Goal: Check status: Check status

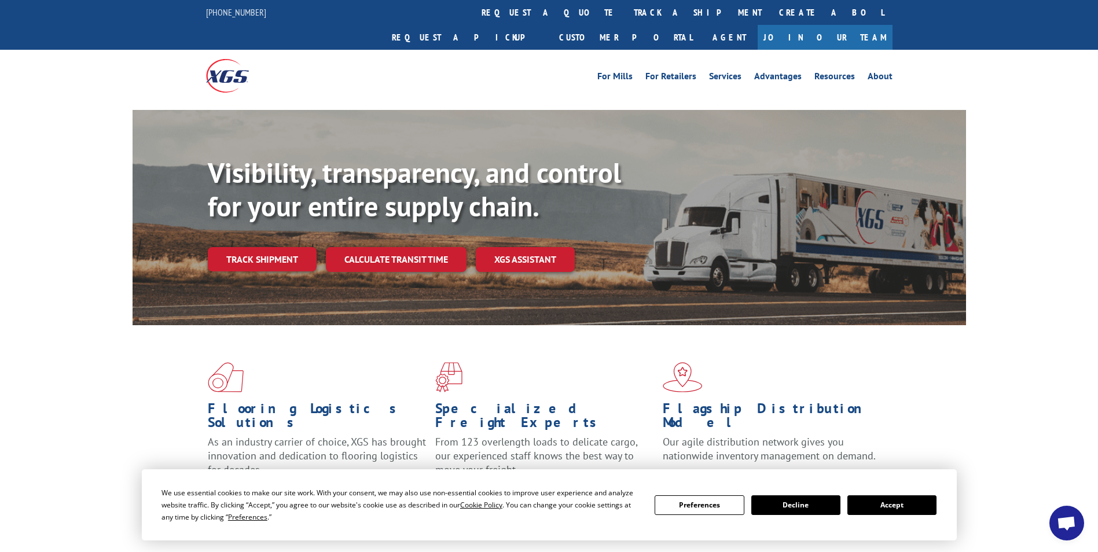
click at [915, 510] on button "Accept" at bounding box center [892, 506] width 89 height 20
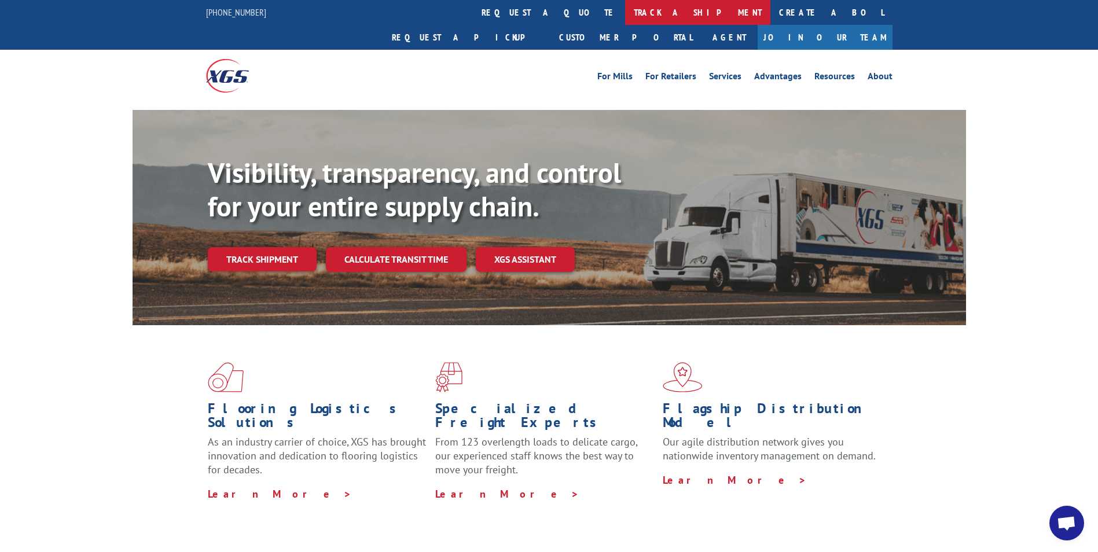
click at [625, 14] on link "track a shipment" at bounding box center [697, 12] width 145 height 25
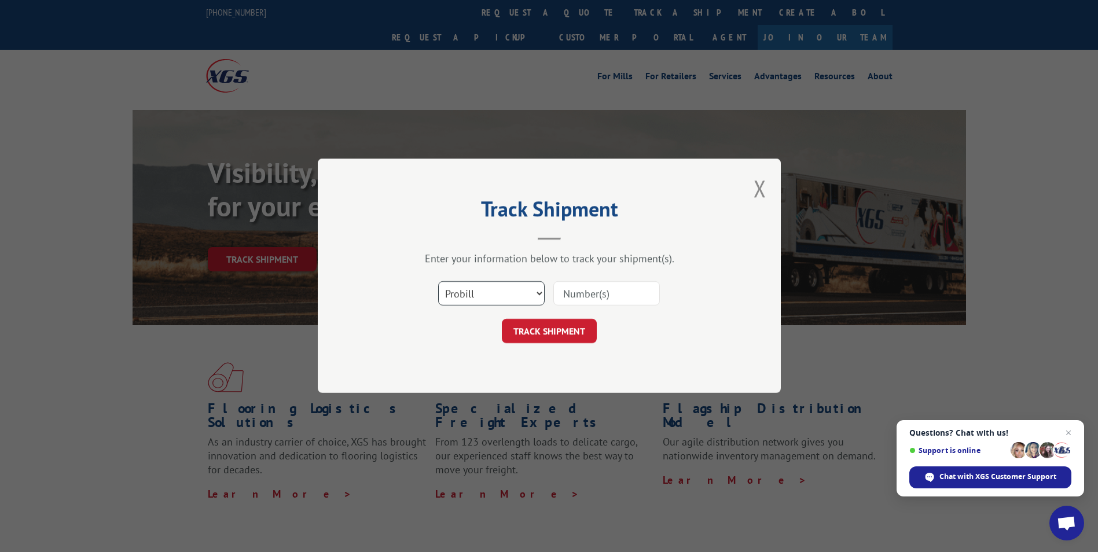
click at [536, 295] on select "Select category... Probill BOL PO" at bounding box center [491, 294] width 107 height 24
select select "bol"
click at [438, 282] on select "Select category... Probill BOL PO" at bounding box center [491, 294] width 107 height 24
click at [589, 297] on input at bounding box center [606, 294] width 107 height 24
paste input "HKY760113063"
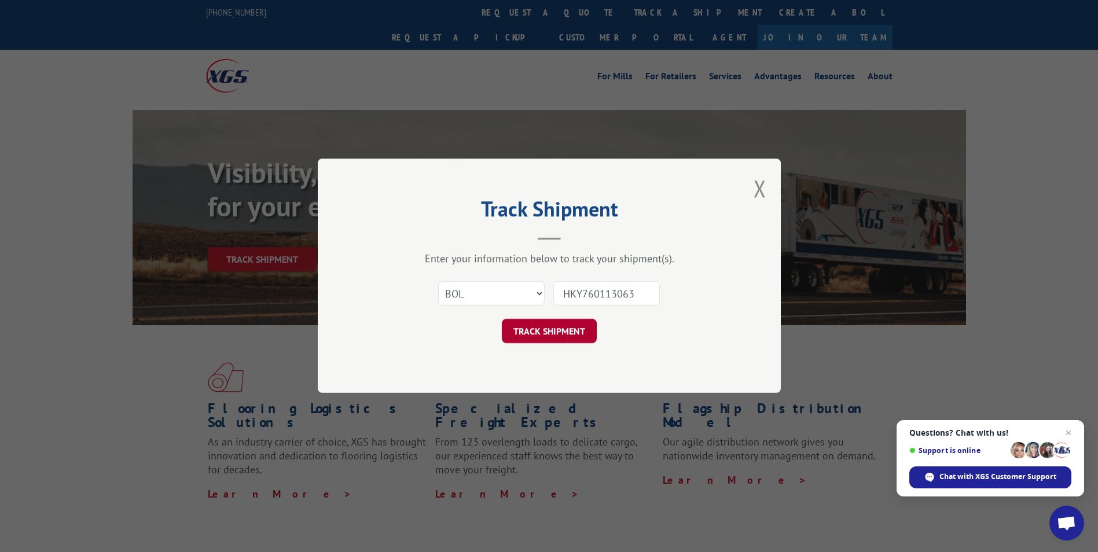
type input "HKY760113063"
click at [540, 335] on button "TRACK SHIPMENT" at bounding box center [549, 332] width 95 height 24
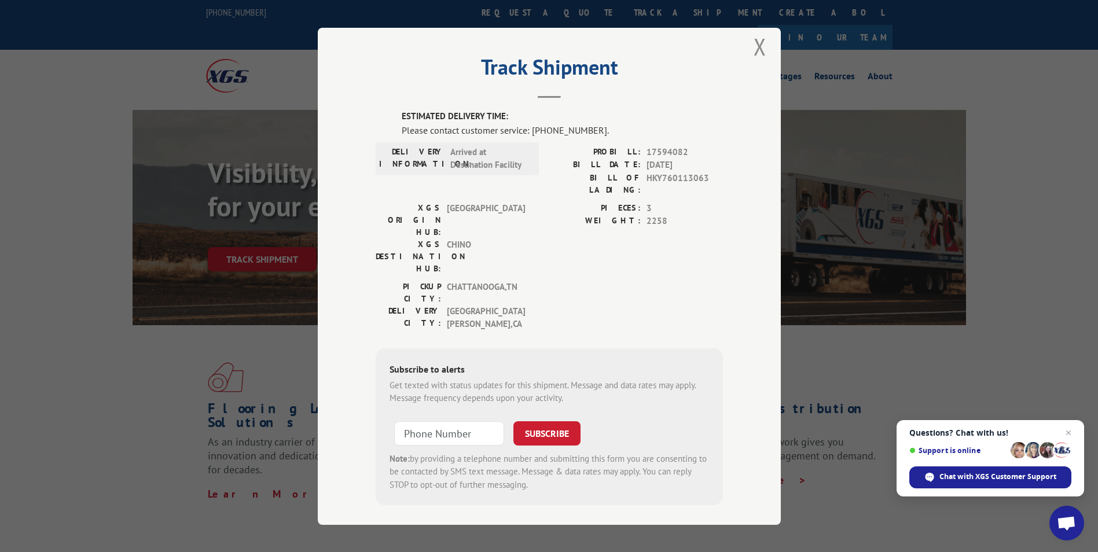
scroll to position [14, 0]
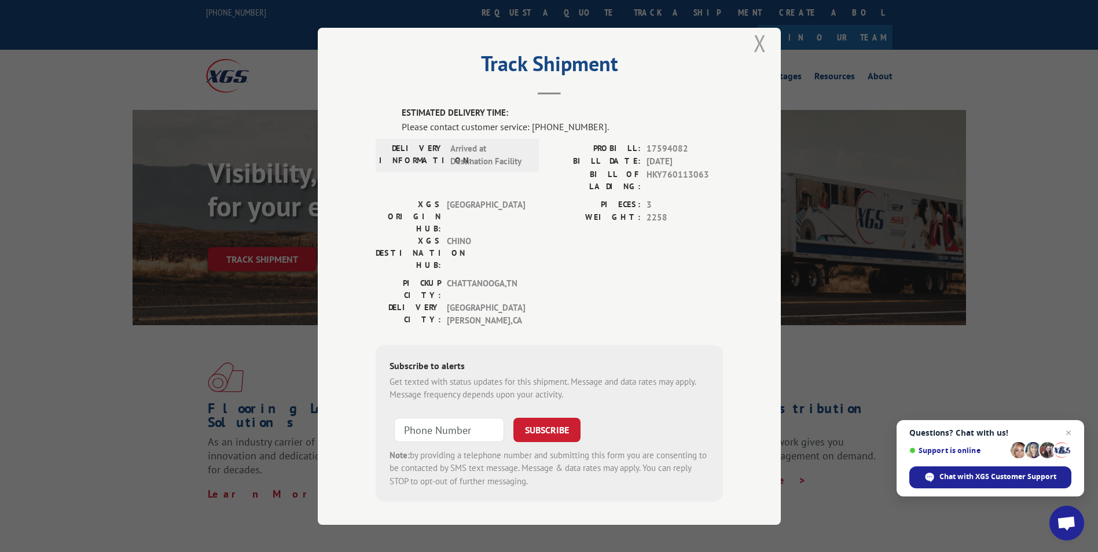
click at [757, 43] on button "Close modal" at bounding box center [760, 43] width 13 height 31
